Goal: Transaction & Acquisition: Purchase product/service

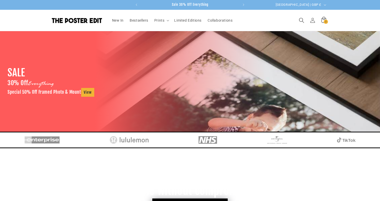
click at [299, 20] on span "Search" at bounding box center [301, 20] width 11 height 11
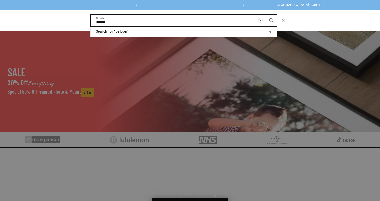
scroll to position [0, 98]
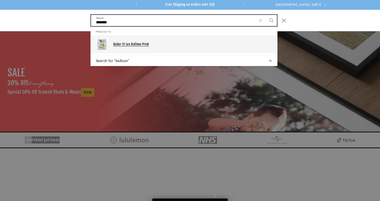
type input "*******"
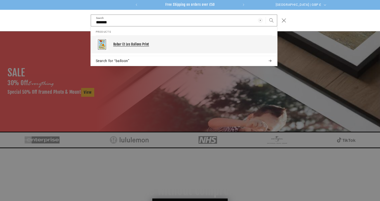
click at [130, 44] on p "Babar Et Les Ballons Print" at bounding box center [192, 44] width 159 height 4
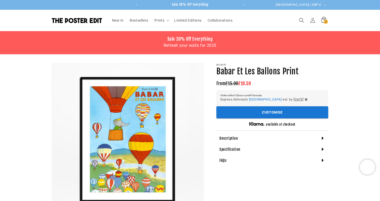
click at [263, 71] on h1 "Babar Et Les Ballons Print" at bounding box center [273, 71] width 112 height 11
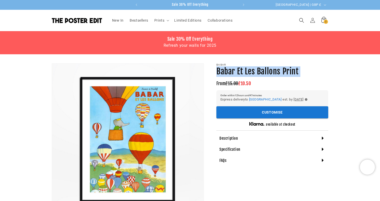
click at [263, 71] on h1 "Babar Et Les Ballons Print" at bounding box center [273, 71] width 112 height 11
copy section "Babar Et Les Ballons Print Babar Et Les Ballons Print"
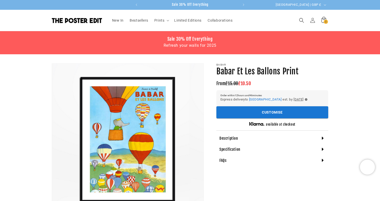
click at [321, 62] on product-info "Skip to product information Open media 1 in modal Open media 2 in modal NaN / o…" at bounding box center [190, 177] width 380 height 247
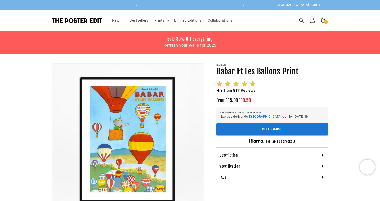
scroll to position [0, 98]
click at [262, 70] on h1 "Babar Et Les Ballons Print" at bounding box center [273, 71] width 112 height 11
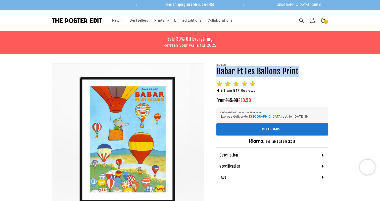
click at [262, 70] on h1 "Babar Et Les Ballons Print" at bounding box center [273, 71] width 112 height 11
copy section "Babar Et Les Ballons Print Babar Et Les Ballons Print"
click at [258, 127] on button "Customise" at bounding box center [273, 129] width 112 height 12
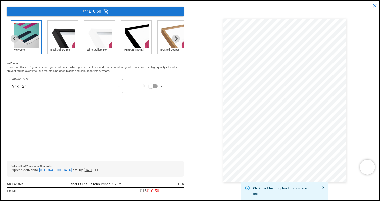
scroll to position [0, 98]
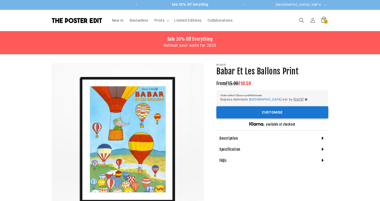
click at [281, 115] on button "Customise" at bounding box center [273, 112] width 112 height 12
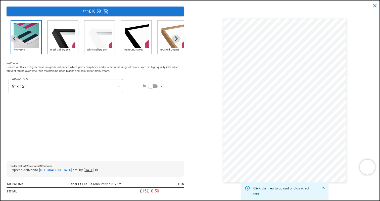
scroll to position [0, 98]
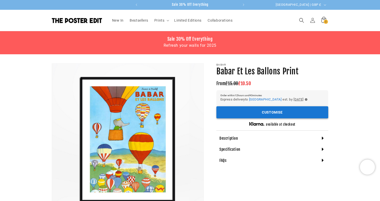
click at [259, 113] on button "Customise" at bounding box center [273, 112] width 112 height 12
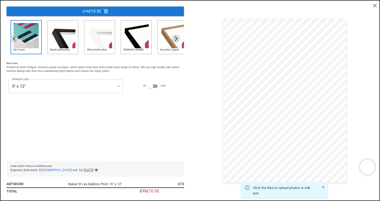
scroll to position [0, 98]
click at [98, 12] on p "£10.50" at bounding box center [95, 11] width 13 height 4
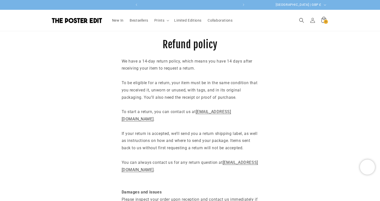
click at [70, 20] on img at bounding box center [77, 20] width 50 height 5
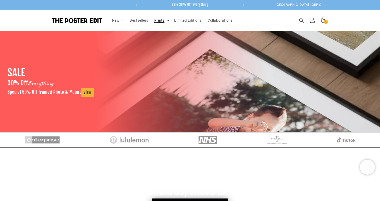
click at [165, 19] on summary "Prints" at bounding box center [161, 20] width 20 height 11
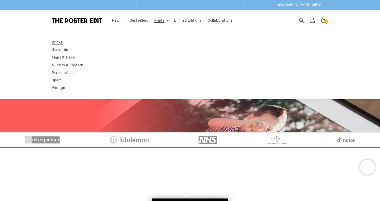
click at [77, 43] on link "Drinks" at bounding box center [190, 42] width 277 height 8
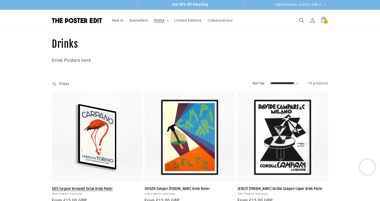
click at [77, 187] on link "1925 Carpano Vermouth Torino Drink Poster" at bounding box center [97, 189] width 91 height 4
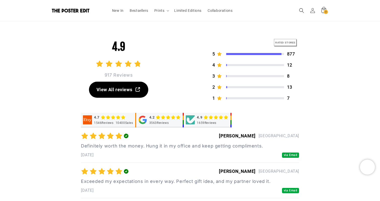
scroll to position [0, 98]
